Goal: Information Seeking & Learning: Find specific fact

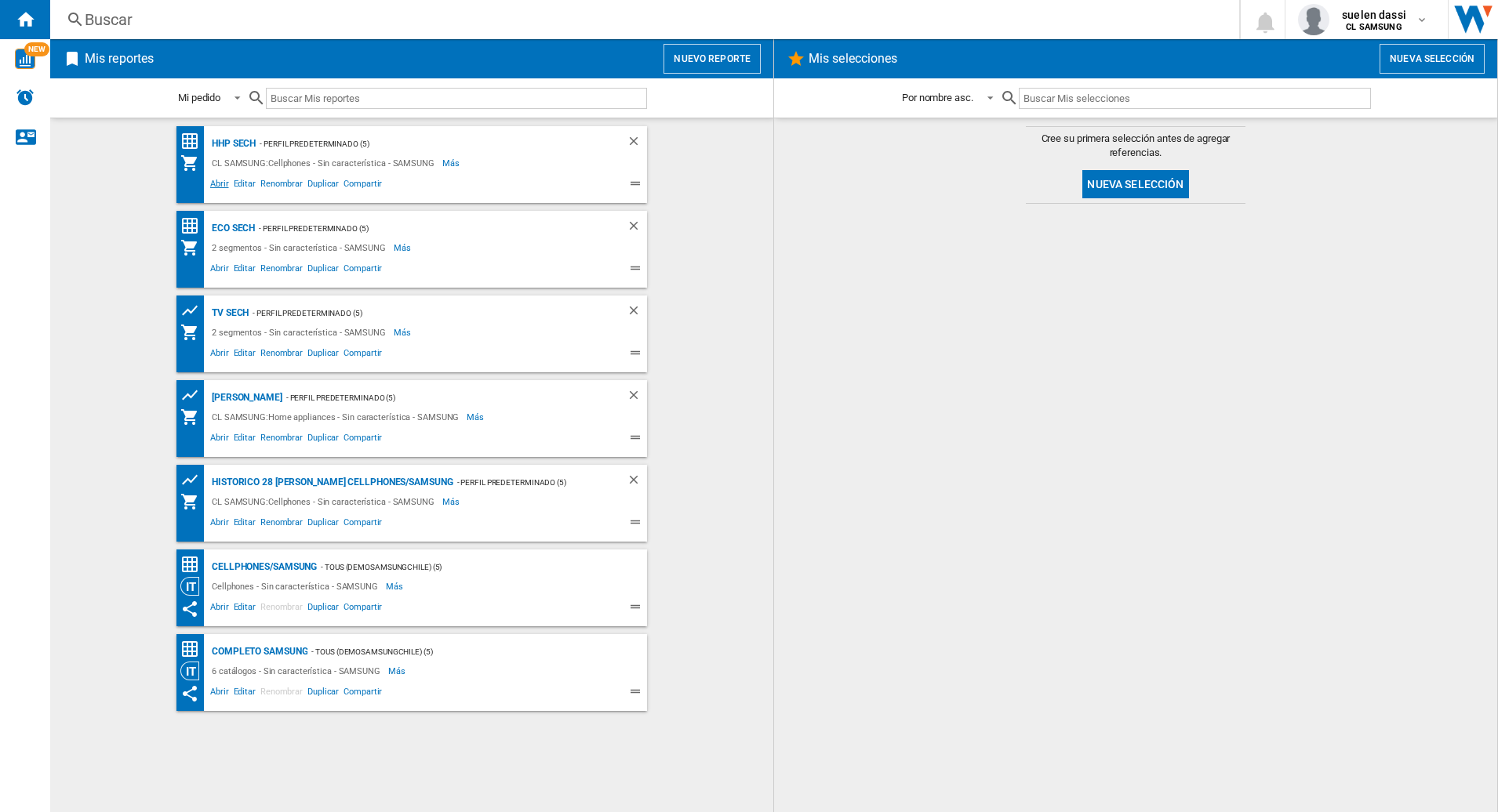
click at [217, 185] on span "Abrir" at bounding box center [220, 186] width 23 height 19
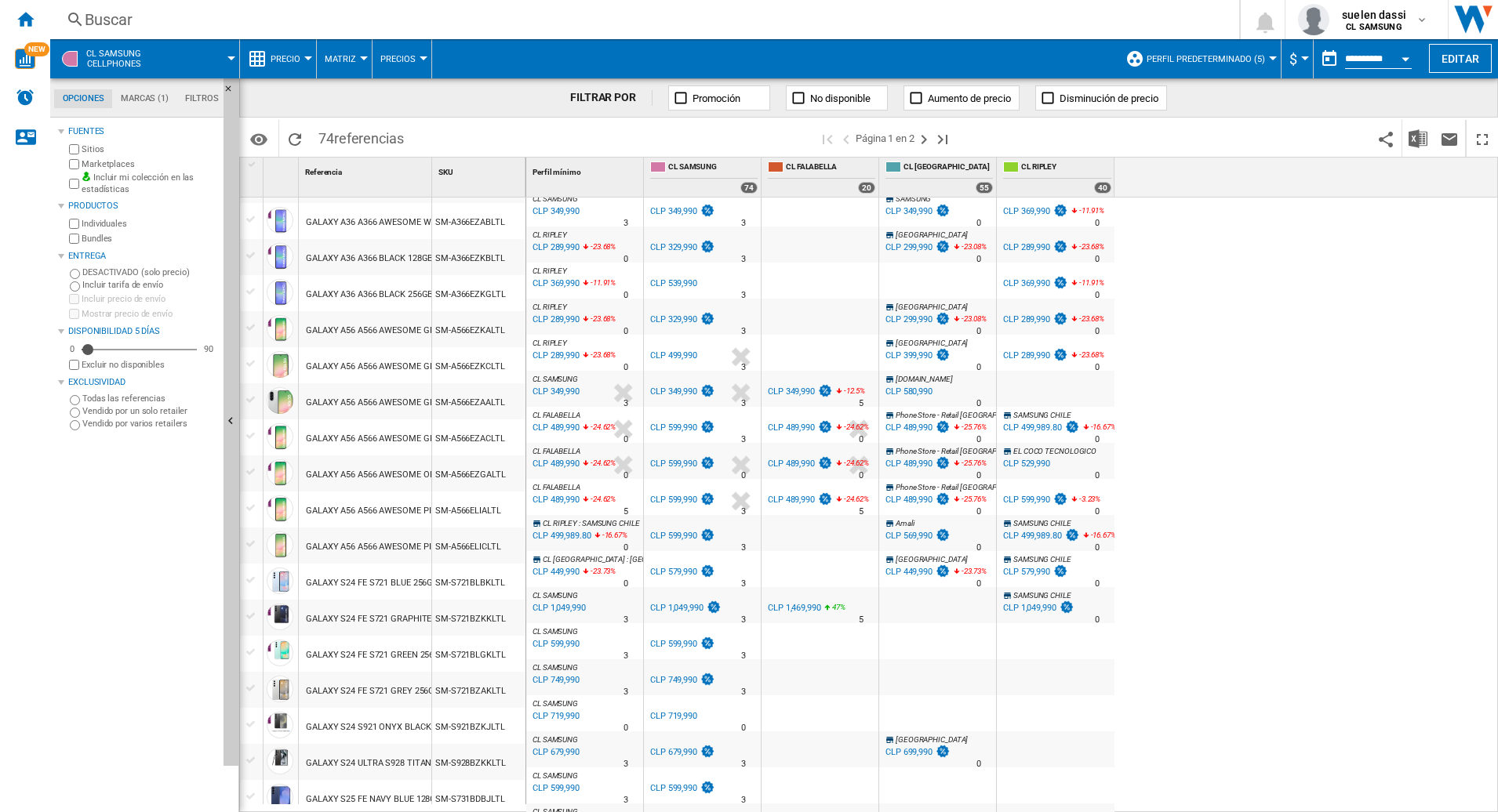
scroll to position [784, 0]
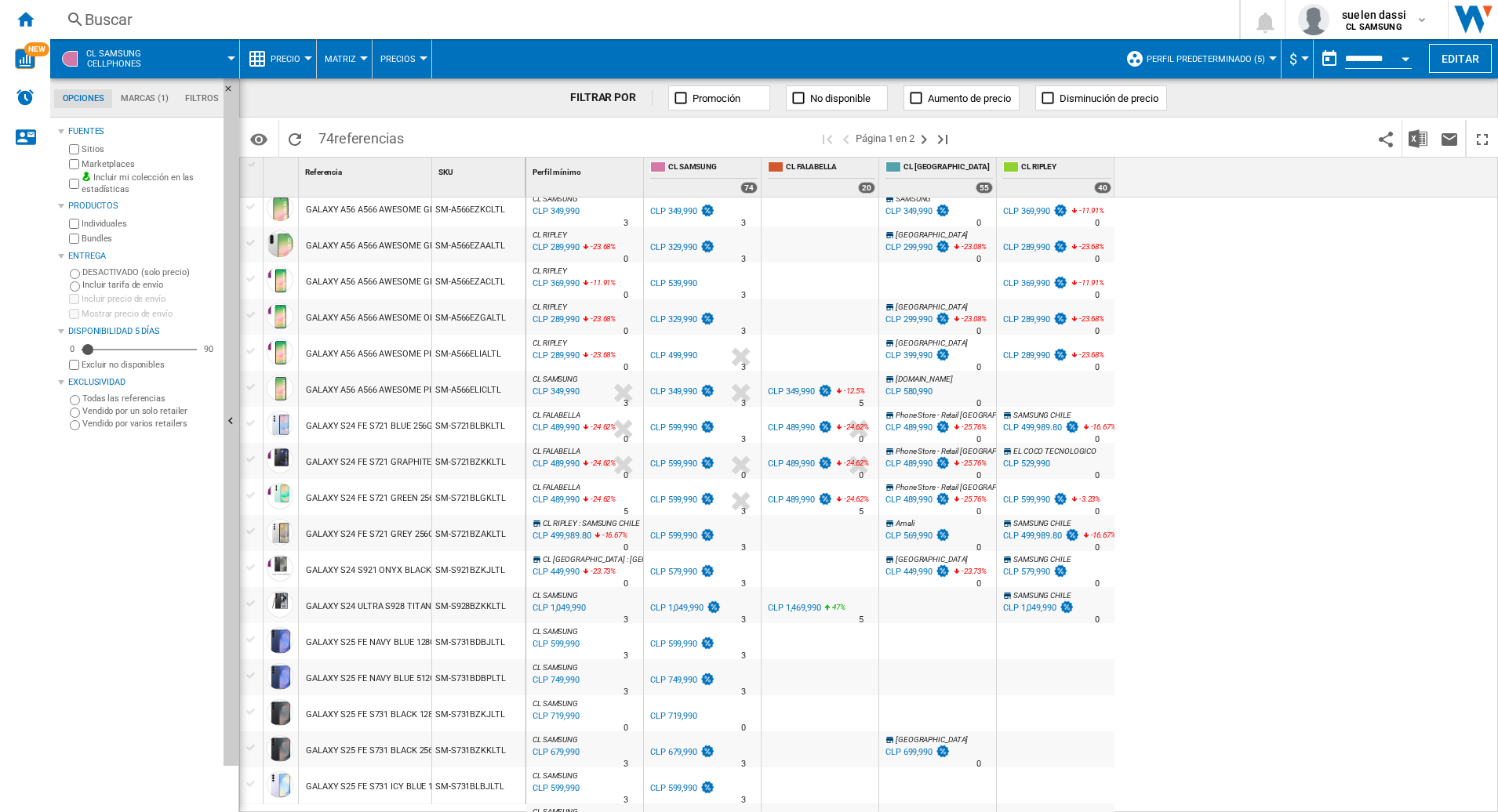
click at [344, 605] on div "GALAXY S24 ULTRA S928 TITANIUM BLACK 256GB" at bounding box center [404, 606] width 197 height 36
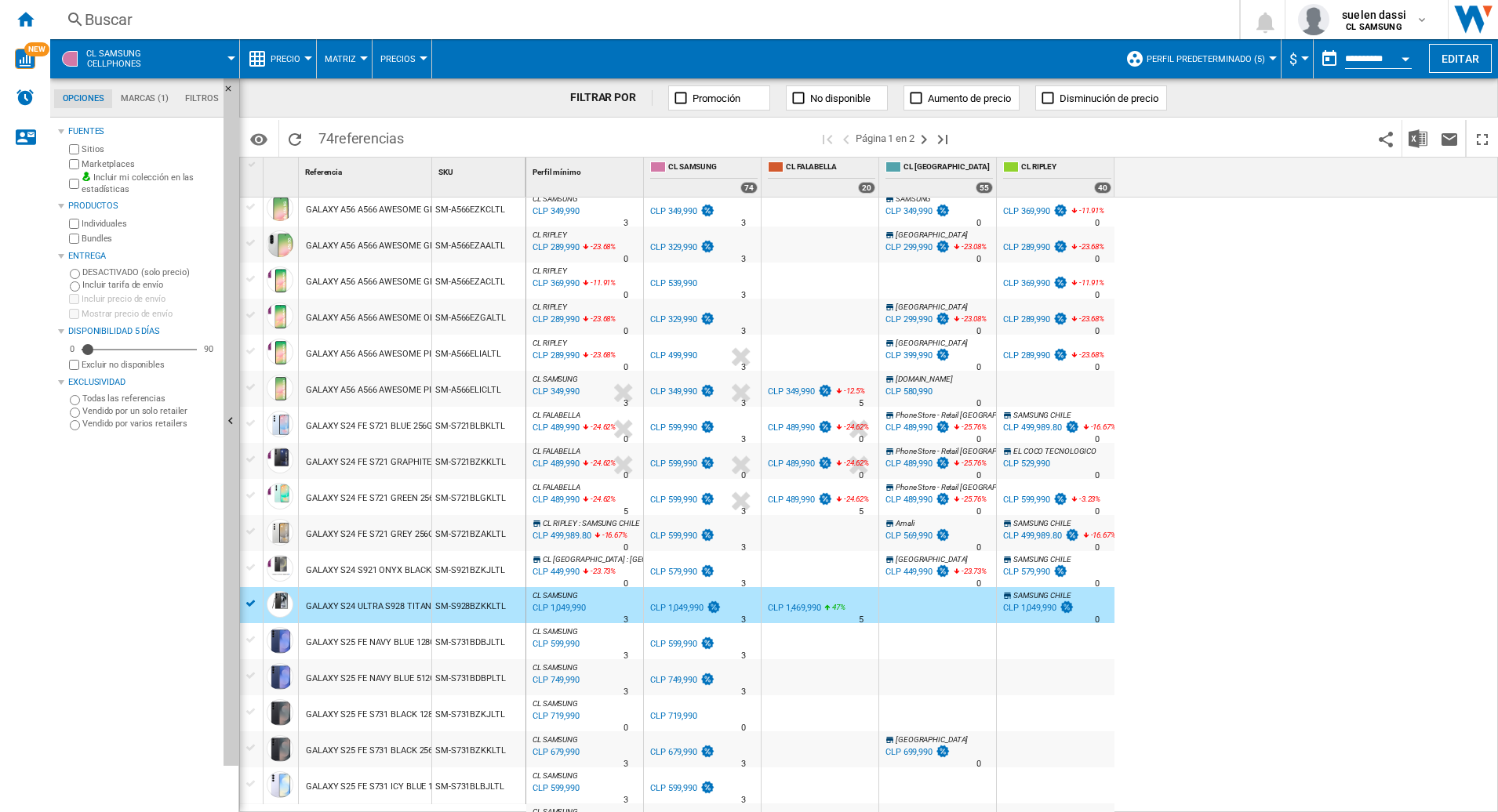
click at [353, 571] on div "GALAXY S24 S921 ONYX BLACK 128GB" at bounding box center [381, 570] width 153 height 36
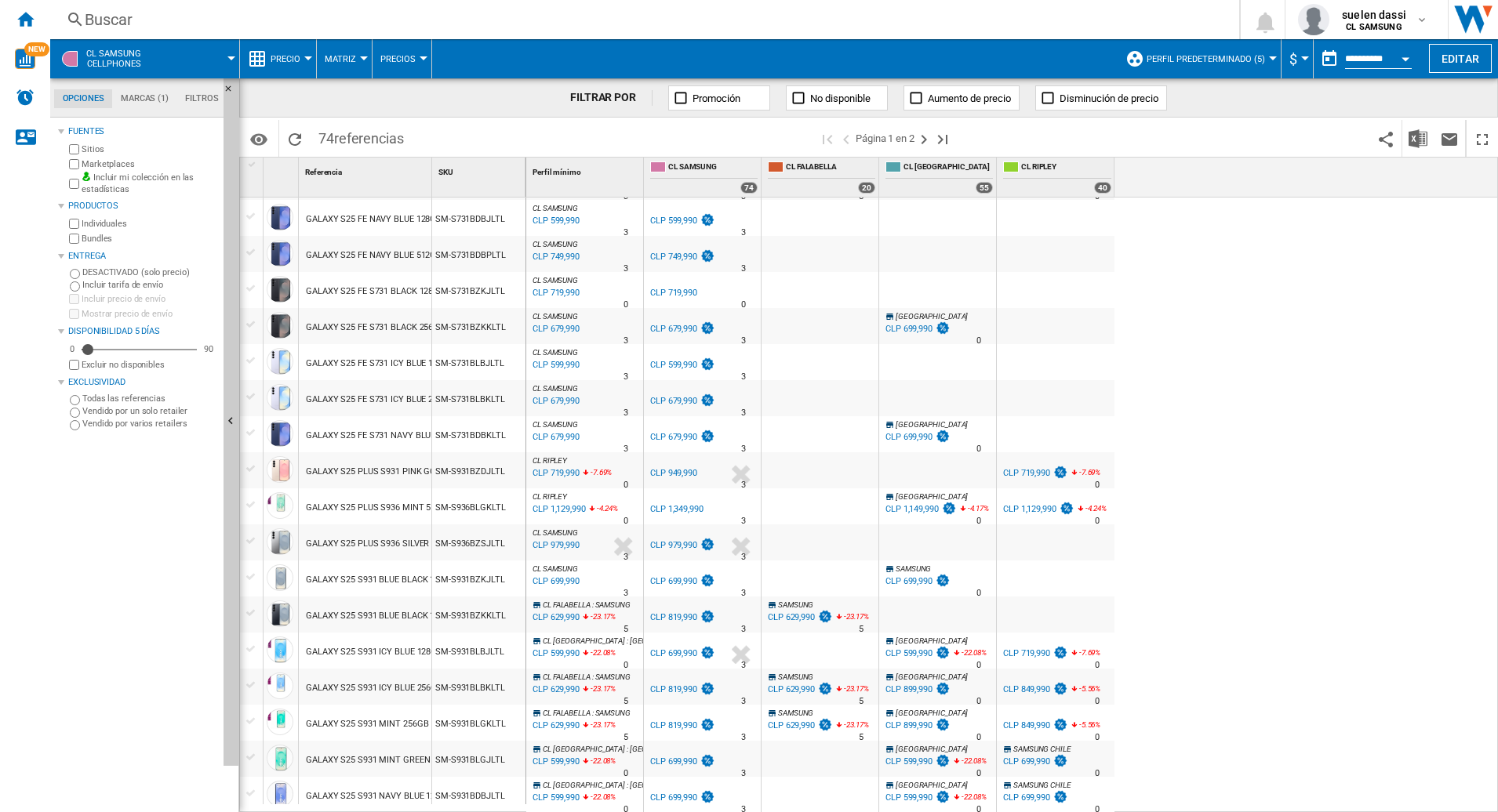
scroll to position [1213, 0]
click at [373, 540] on div "GALAXY S25 PLUS S936 SILVER 256GB" at bounding box center [381, 538] width 151 height 36
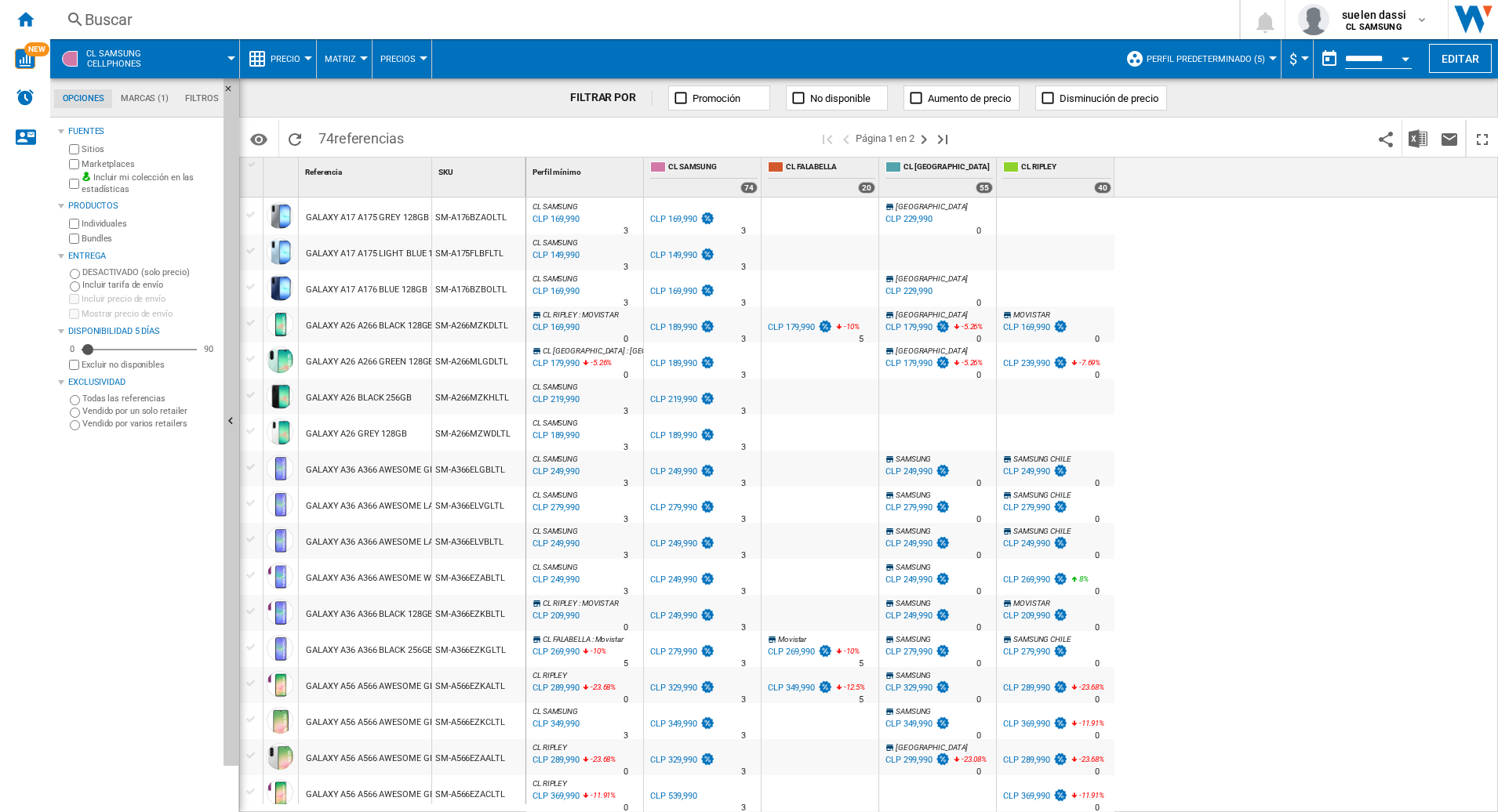
scroll to position [0, 0]
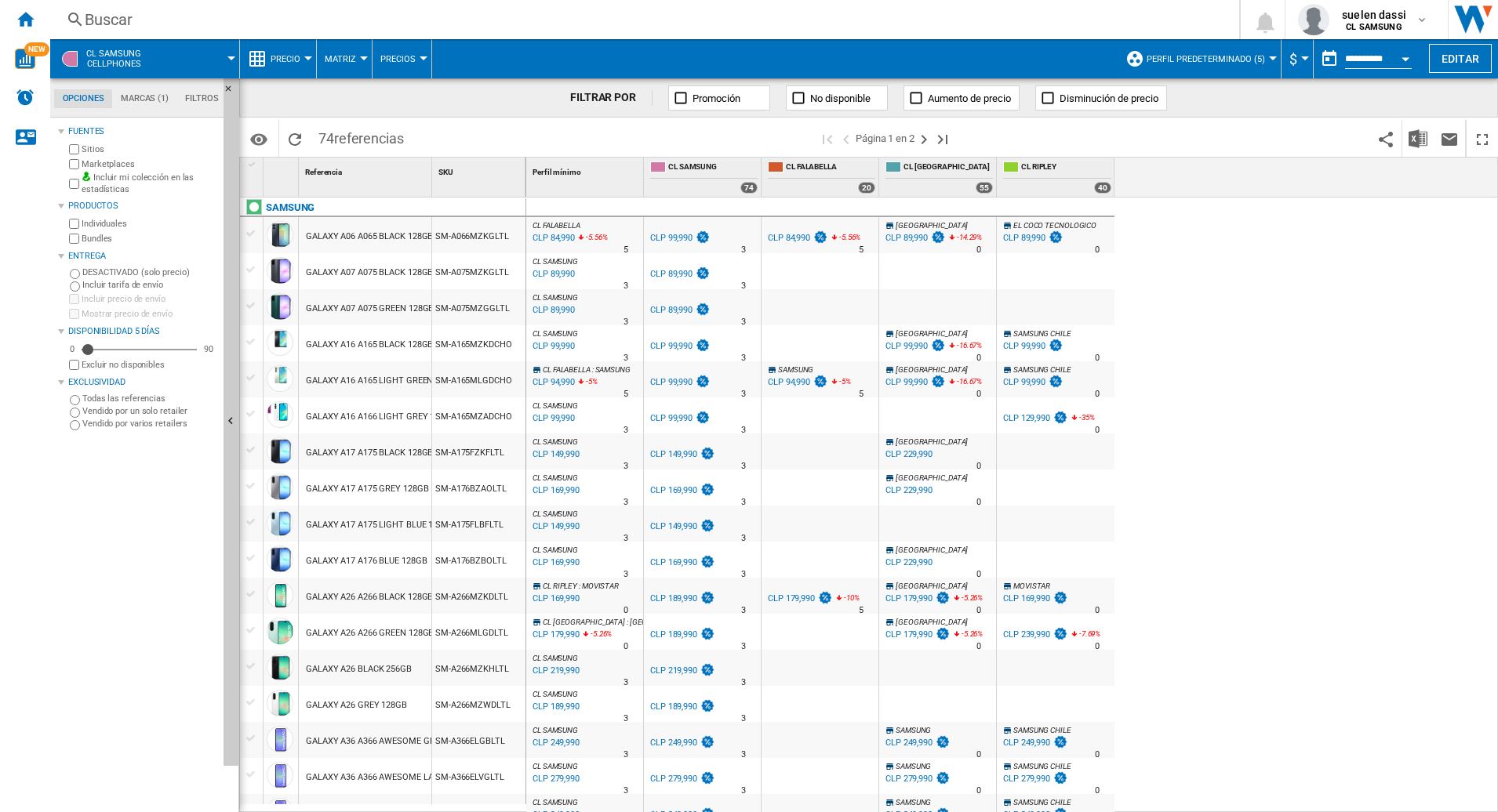
click at [368, 238] on div "GALAXY A06 A065 BLACK 128GB" at bounding box center [369, 236] width 127 height 36
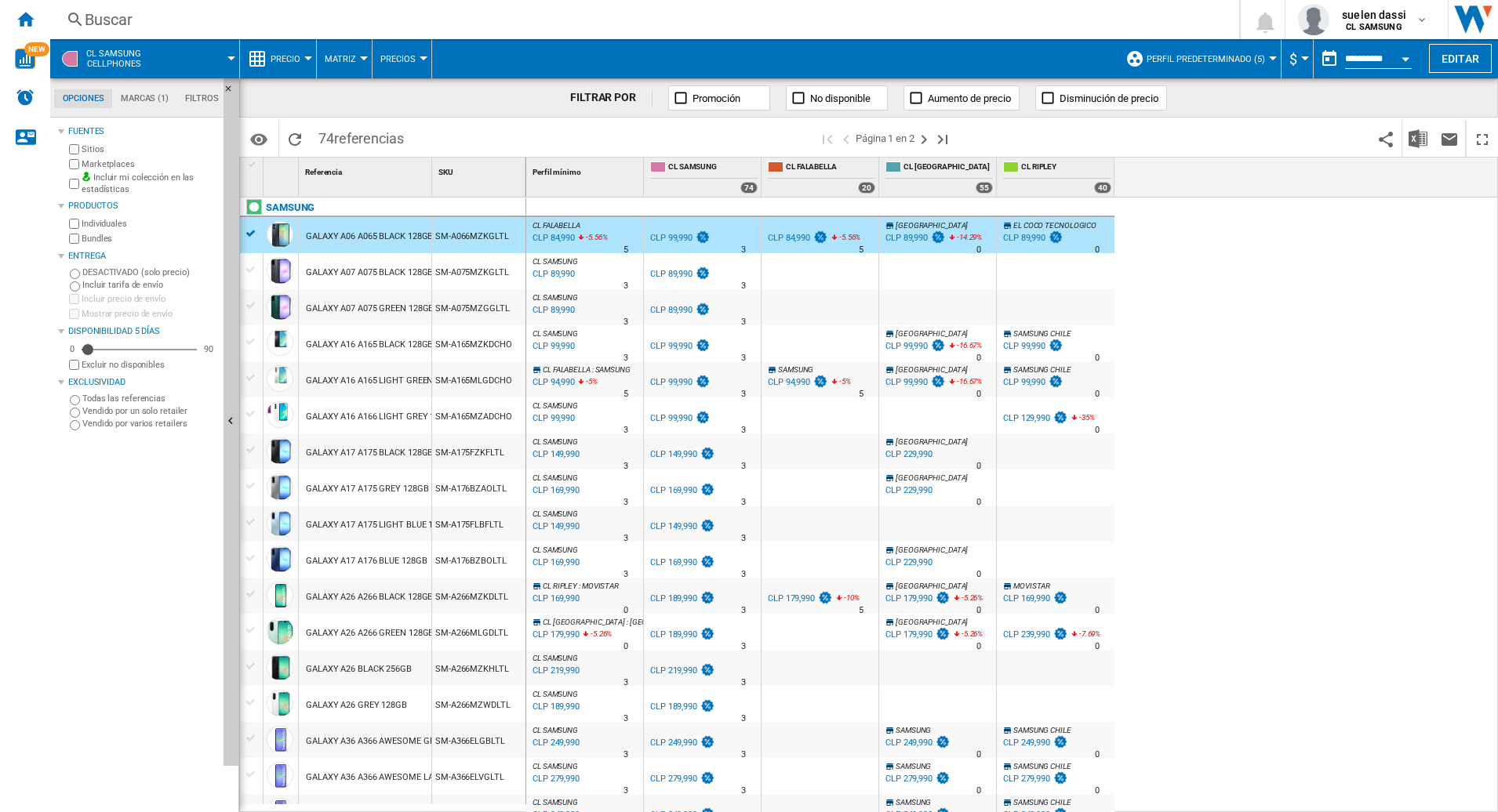
click at [368, 268] on div "GALAXY A07 A075 BLACK 128GB" at bounding box center [369, 273] width 127 height 36
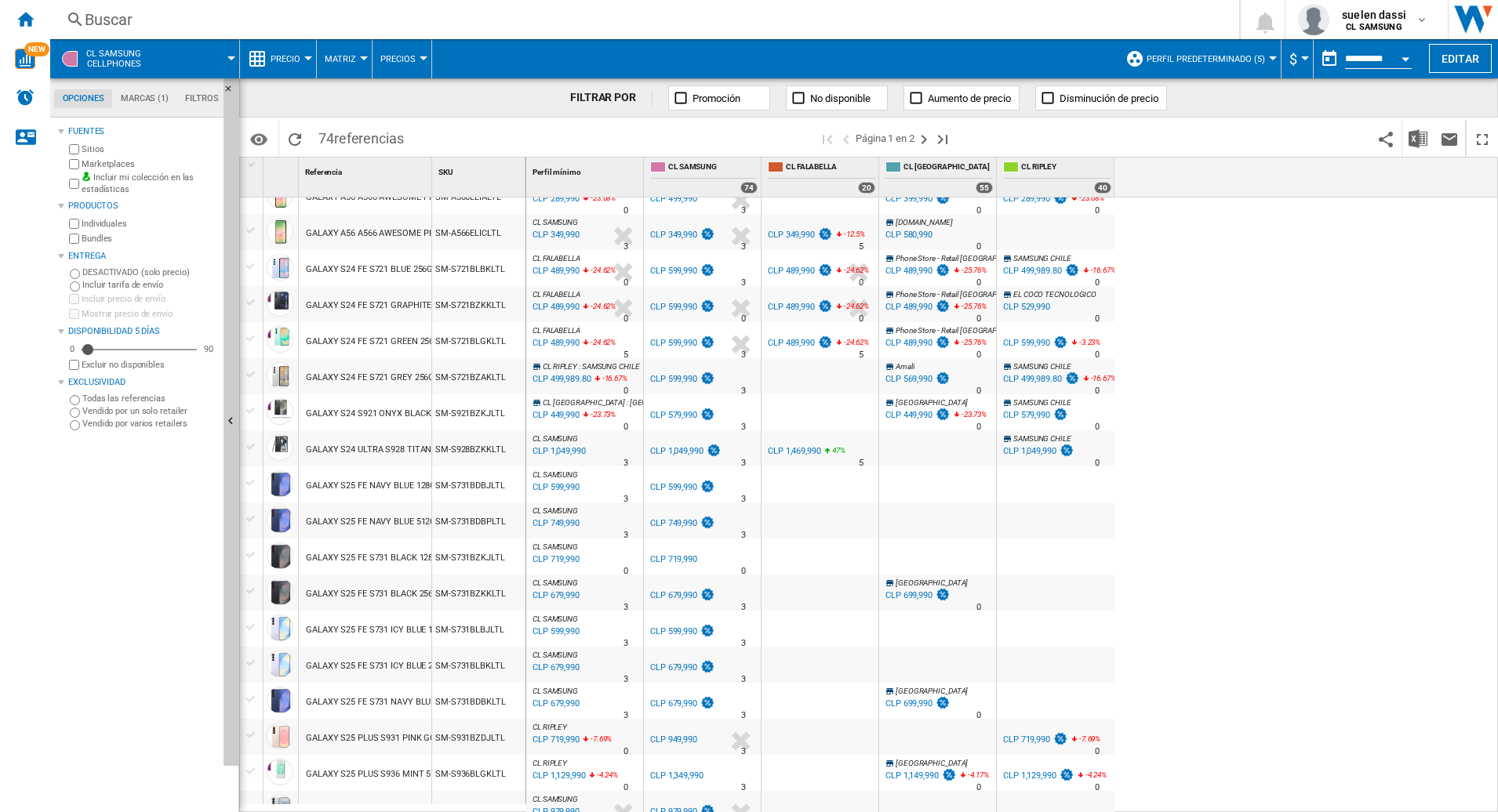
click at [348, 451] on div "GALAXY S24 ULTRA S928 TITANIUM BLACK 256GB" at bounding box center [404, 450] width 197 height 36
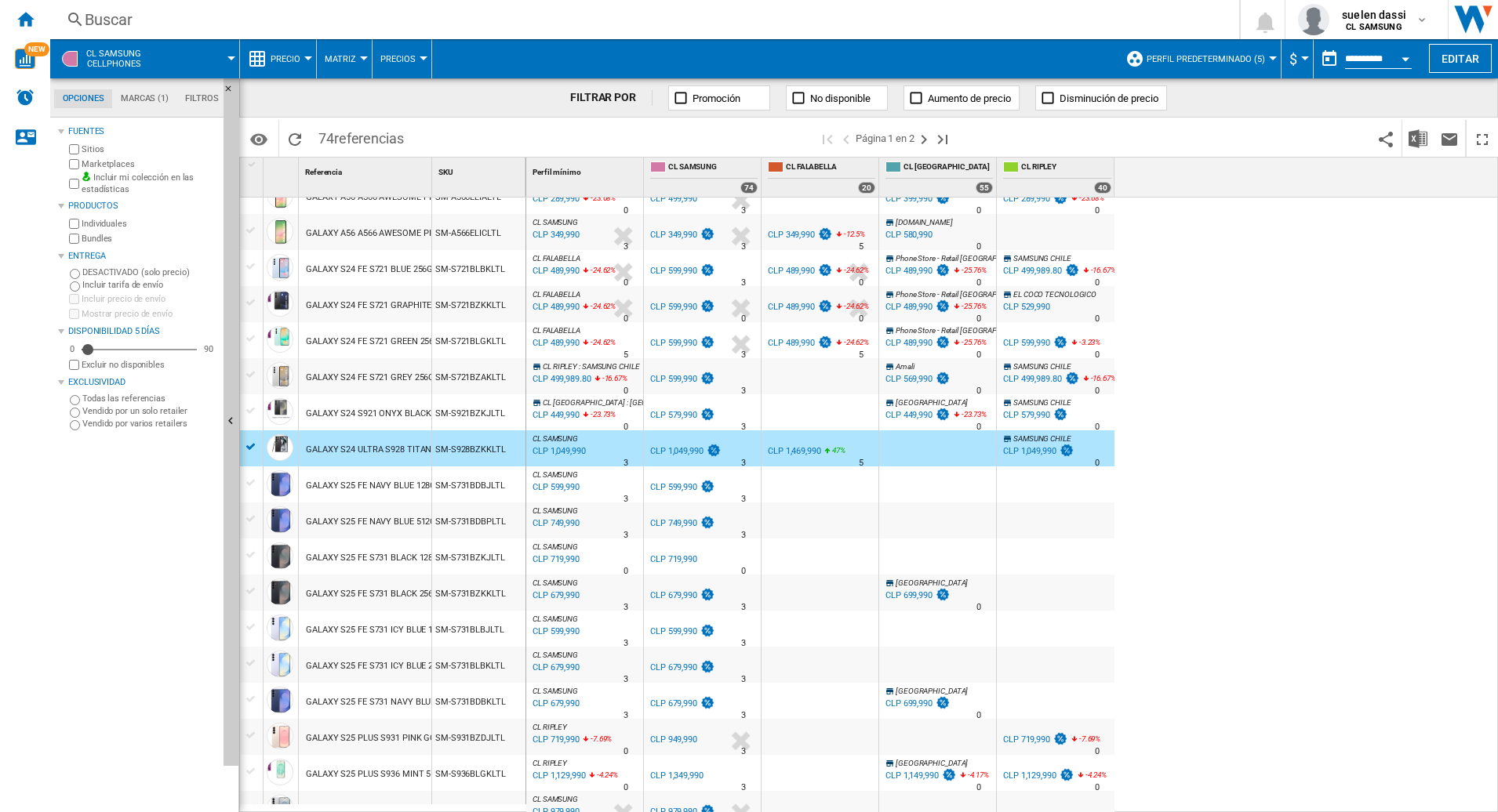
click at [343, 448] on div "GALAXY S24 ULTRA S928 TITANIUM BLACK 256GB" at bounding box center [404, 450] width 197 height 36
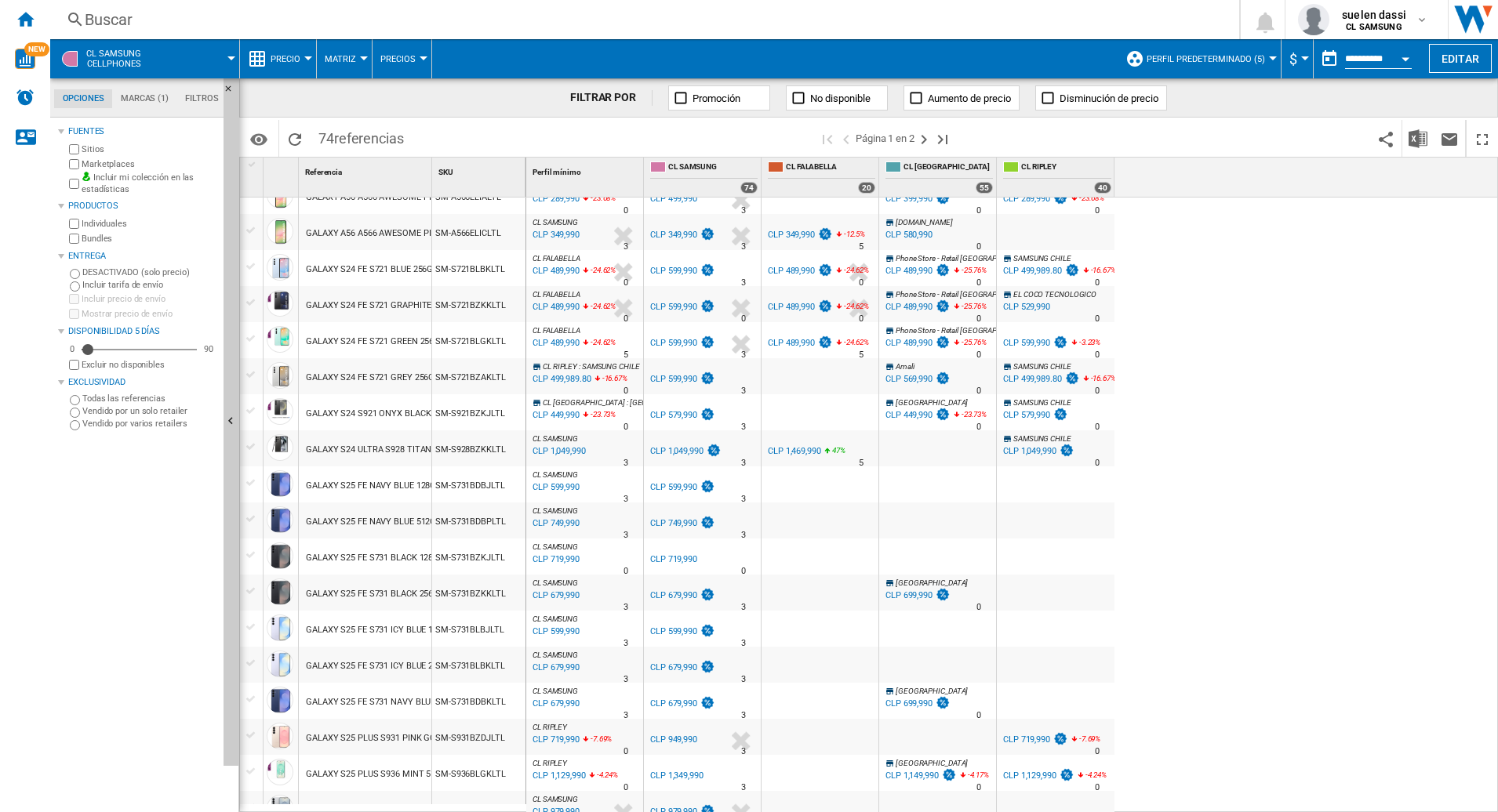
click at [343, 447] on div "GALAXY S24 ULTRA S928 TITANIUM BLACK 256GB" at bounding box center [404, 450] width 197 height 36
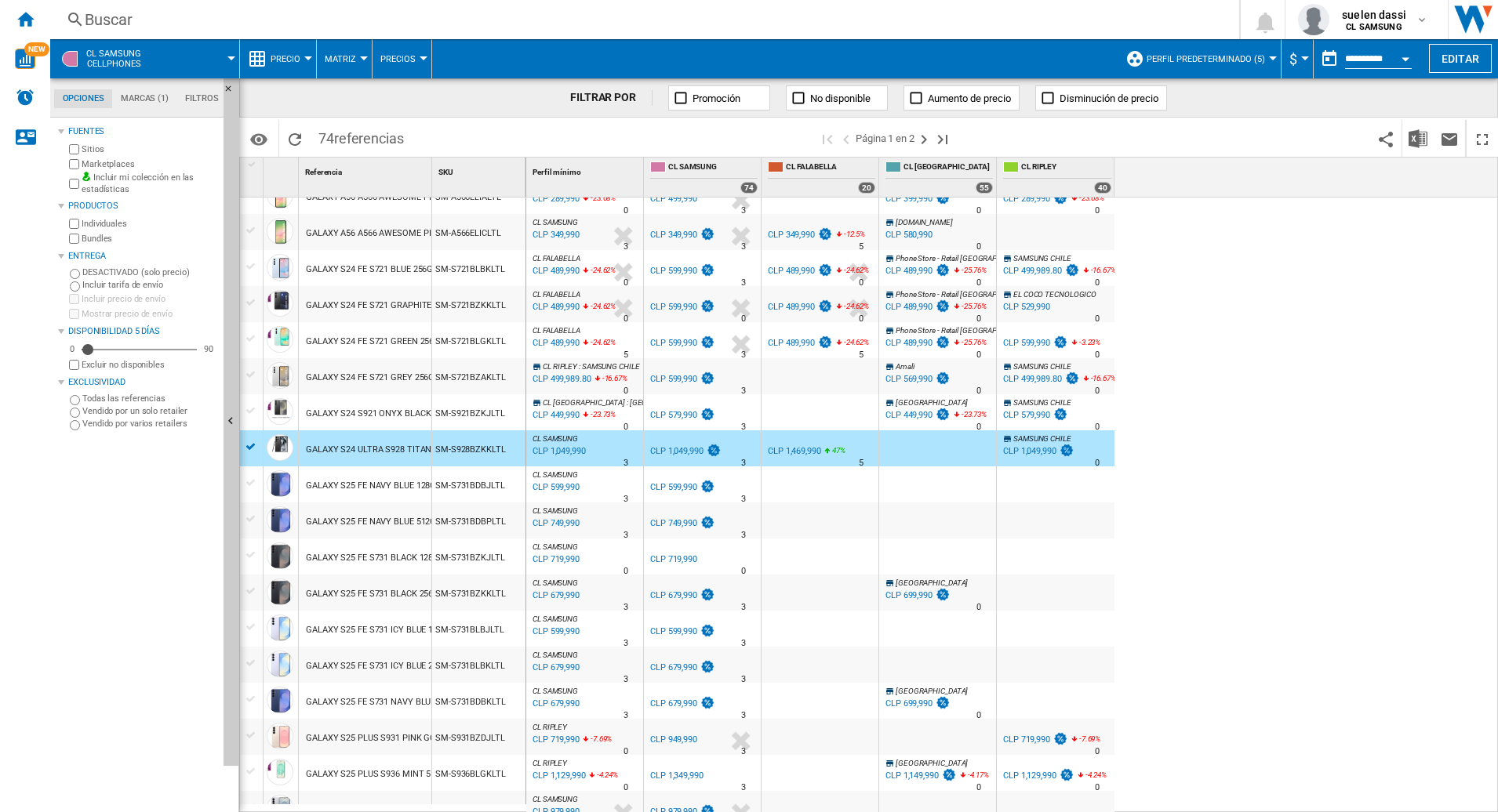
click at [684, 452] on div "CLP 1,049,990" at bounding box center [676, 451] width 53 height 11
